Goal: Information Seeking & Learning: Understand process/instructions

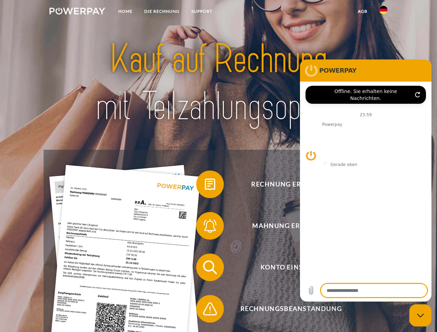
click at [77, 12] on img at bounding box center [78, 11] width 56 height 7
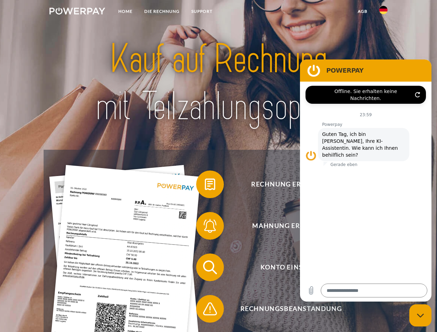
click at [384, 12] on img at bounding box center [384, 10] width 8 height 8
click at [363, 11] on link "agb" at bounding box center [362, 11] width 21 height 12
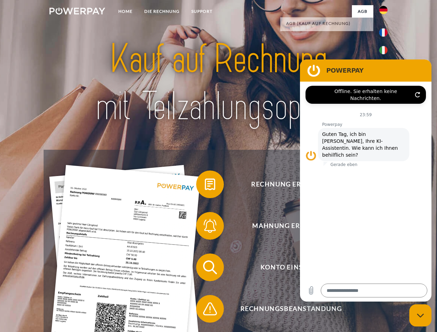
click at [205, 186] on span at bounding box center [199, 184] width 35 height 35
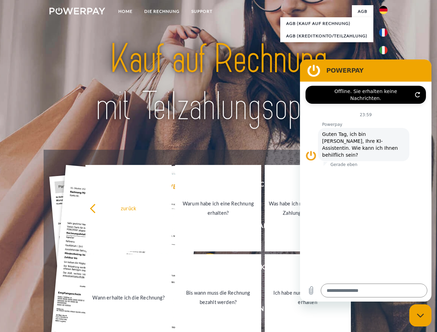
click at [205, 227] on link "Warum habe ich eine Rechnung erhalten?" at bounding box center [218, 208] width 86 height 87
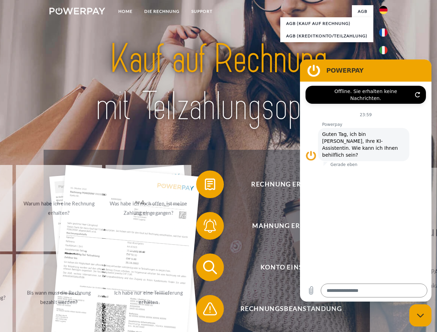
click at [205, 269] on span at bounding box center [199, 267] width 35 height 35
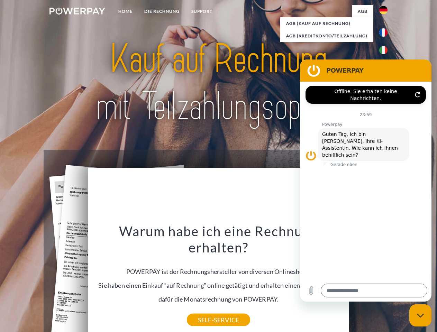
click at [205, 311] on div "Warum habe ich eine Rechnung erhalten? POWERPAY ist der Rechnungshersteller von…" at bounding box center [218, 271] width 253 height 97
click at [421, 316] on icon "Messaging-Fenster schließen" at bounding box center [420, 316] width 7 height 5
type textarea "*"
